Goal: Task Accomplishment & Management: Manage account settings

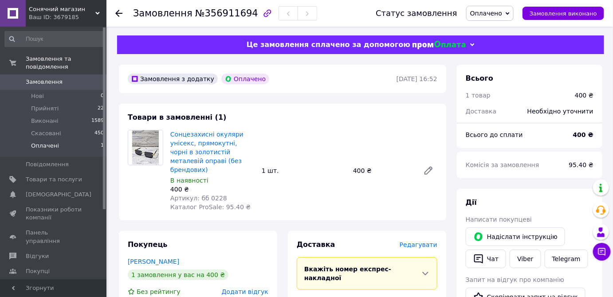
click at [71, 140] on li "Оплачені 1" at bounding box center [54, 148] width 109 height 17
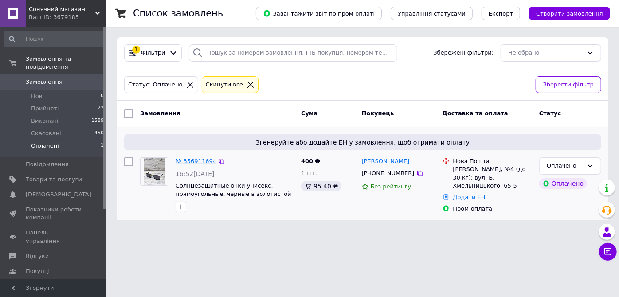
click at [189, 159] on link "№ 356911694" at bounding box center [196, 161] width 41 height 7
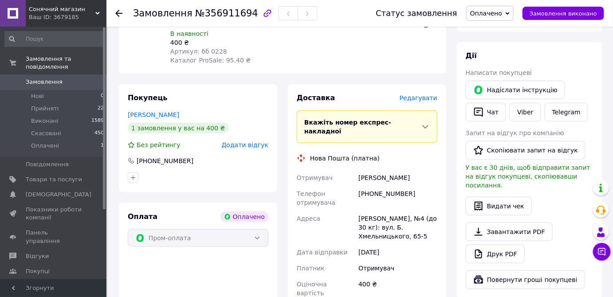
scroll to position [161, 0]
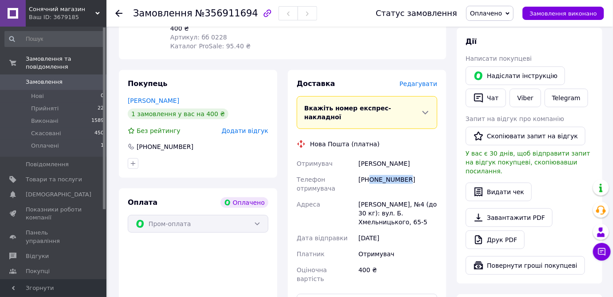
drag, startPoint x: 396, startPoint y: 161, endPoint x: 370, endPoint y: 163, distance: 25.3
click at [370, 172] on div "[PHONE_NUMBER]" at bounding box center [398, 184] width 82 height 25
copy div "0739950001"
drag, startPoint x: 381, startPoint y: 147, endPoint x: 355, endPoint y: 147, distance: 26.6
click at [355, 156] on div "Отримувач Шакіров Георгій Телефон отримувача +380739950001 Адреса Шептицький, №…" at bounding box center [367, 221] width 144 height 131
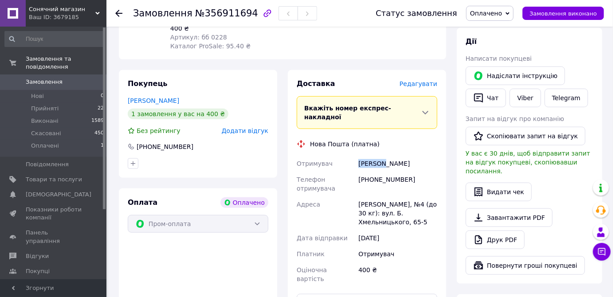
copy div "Отримувач Шакіров"
drag, startPoint x: 411, startPoint y: 150, endPoint x: 382, endPoint y: 145, distance: 29.6
click at [382, 156] on div "[PERSON_NAME]" at bounding box center [398, 164] width 82 height 16
copy div "[PERSON_NAME]"
drag, startPoint x: 394, startPoint y: 186, endPoint x: 353, endPoint y: 187, distance: 40.4
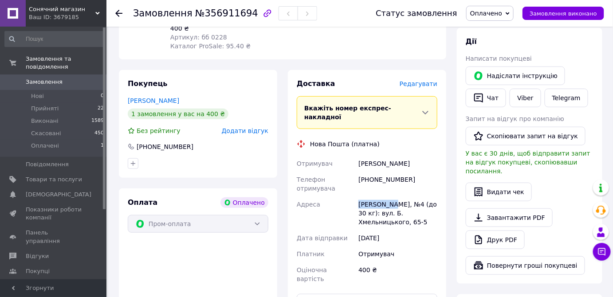
click at [353, 187] on div "Отримувач Шакіров Георгій Телефон отримувача +380739950001 Адреса Шептицький, №…" at bounding box center [367, 221] width 144 height 131
copy div "Адреса Шептицький"
click at [502, 15] on span "Оплачено" at bounding box center [486, 13] width 32 height 7
click at [502, 30] on li "Прийнято" at bounding box center [490, 30] width 47 height 13
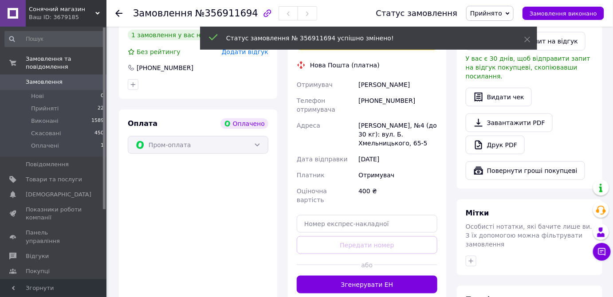
scroll to position [242, 0]
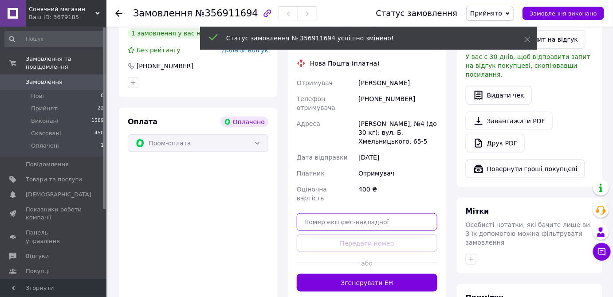
click at [353, 213] on input "text" at bounding box center [367, 222] width 141 height 18
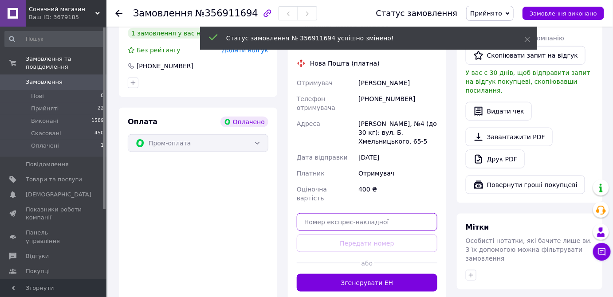
paste input "20451225294809"
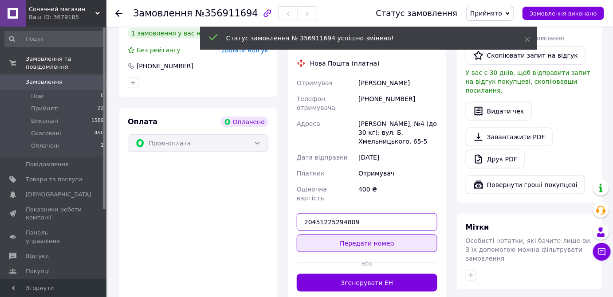
type input "20451225294809"
click at [370, 235] on button "Передати номер" at bounding box center [367, 244] width 141 height 18
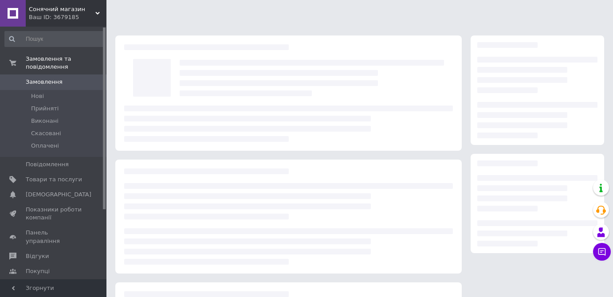
scroll to position [108, 0]
